Goal: Find specific page/section: Find specific page/section

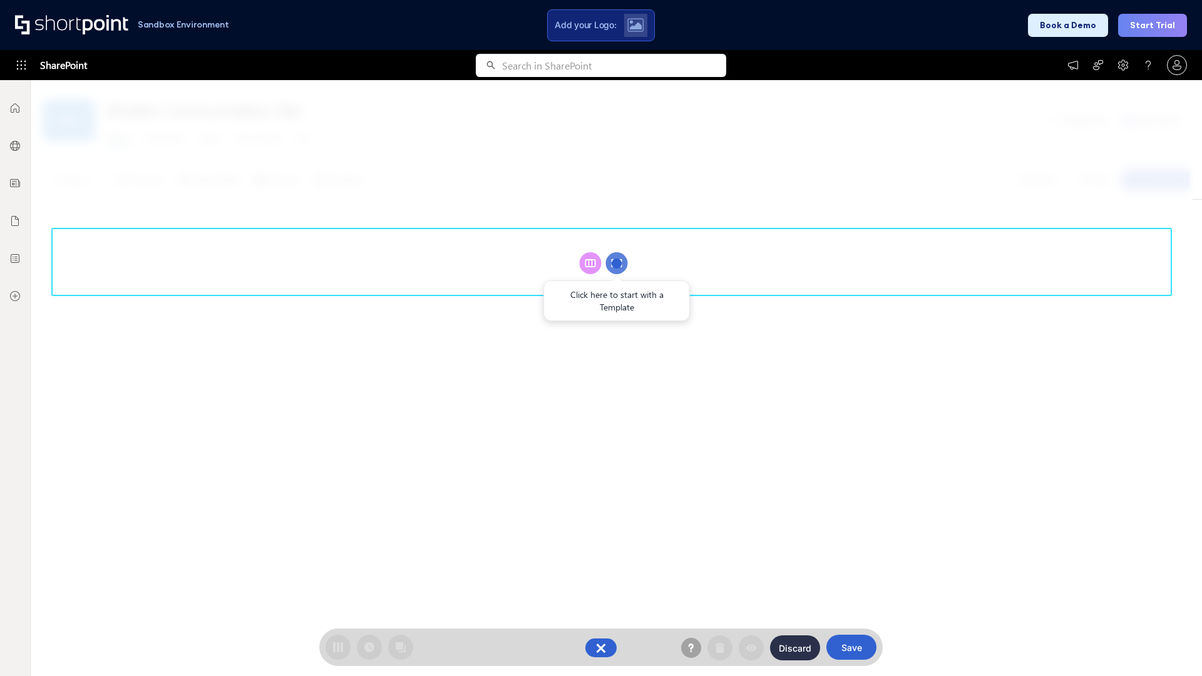
click at [617, 263] on circle at bounding box center [617, 263] width 22 height 22
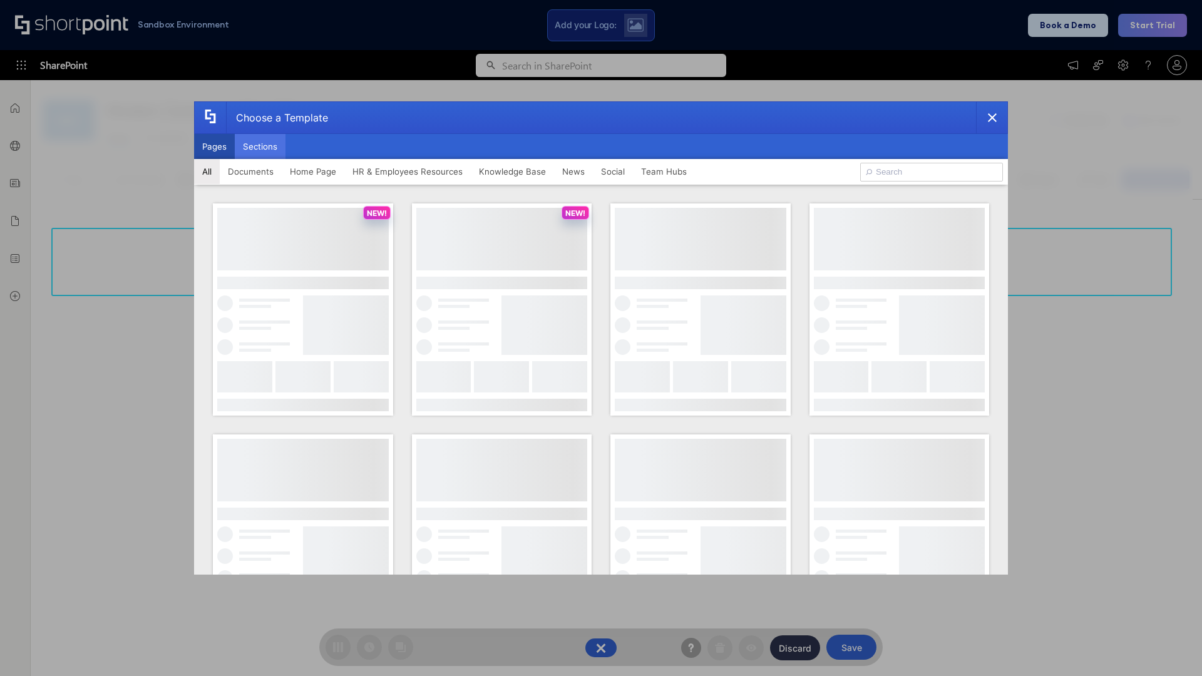
click at [260, 146] on button "Sections" at bounding box center [260, 146] width 51 height 25
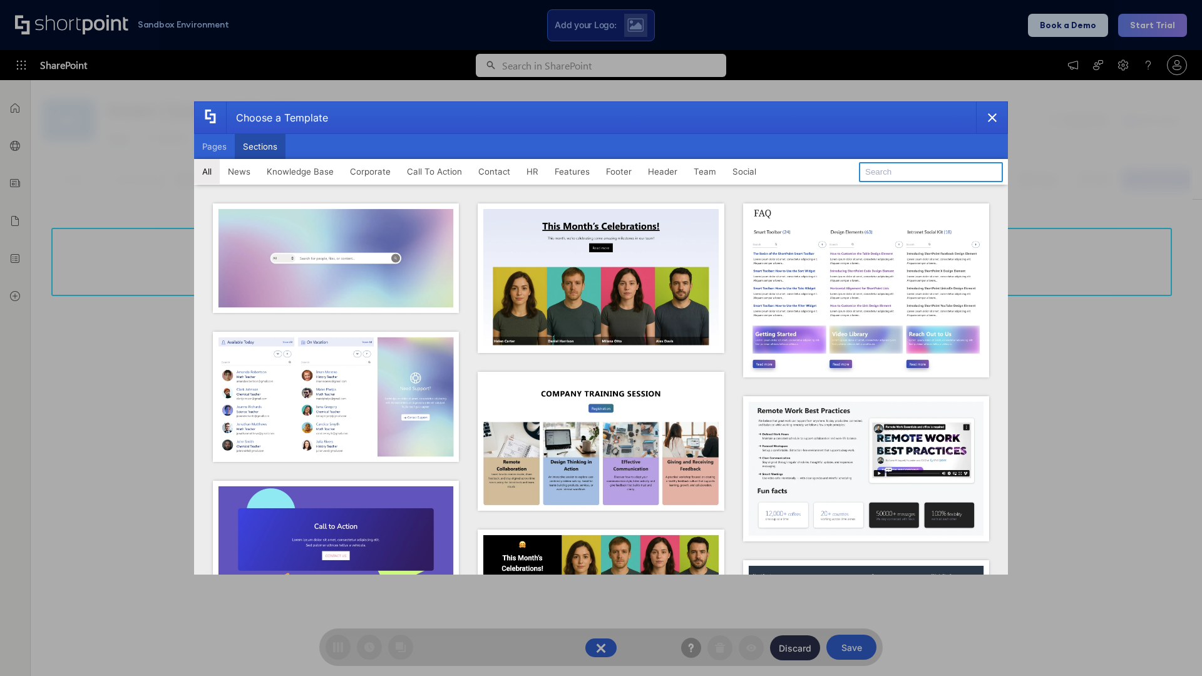
type input "Features Kit 1"
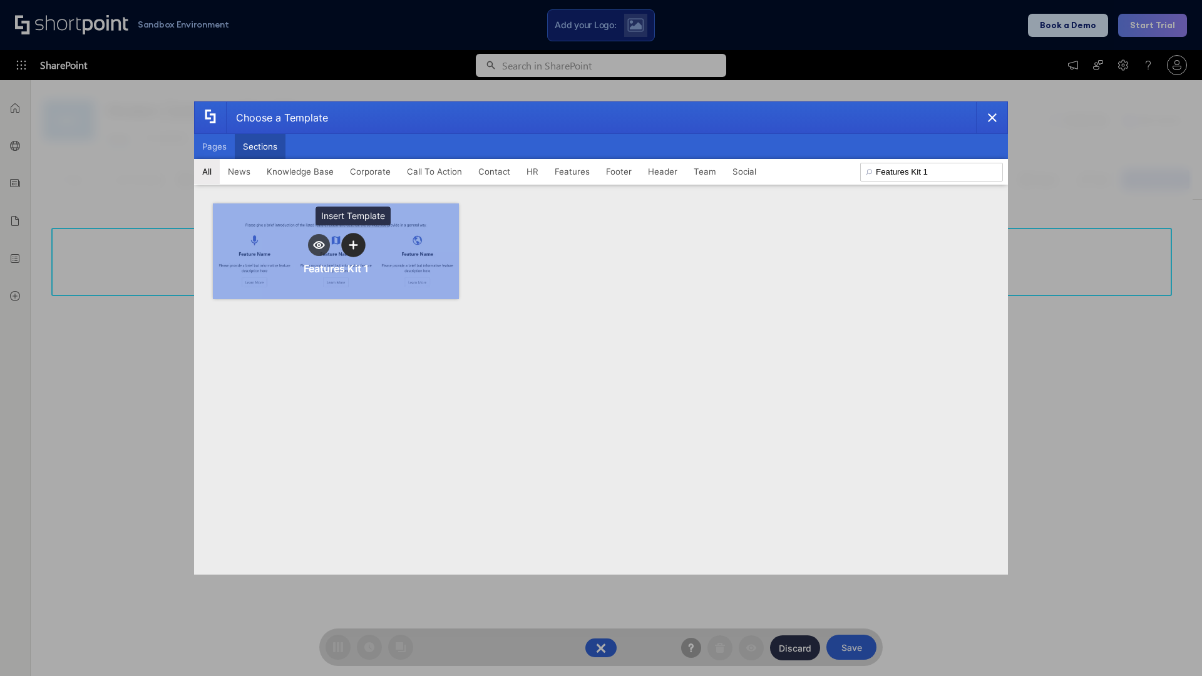
click at [353, 245] on icon "template selector" at bounding box center [353, 244] width 9 height 9
